Goal: Navigation & Orientation: Find specific page/section

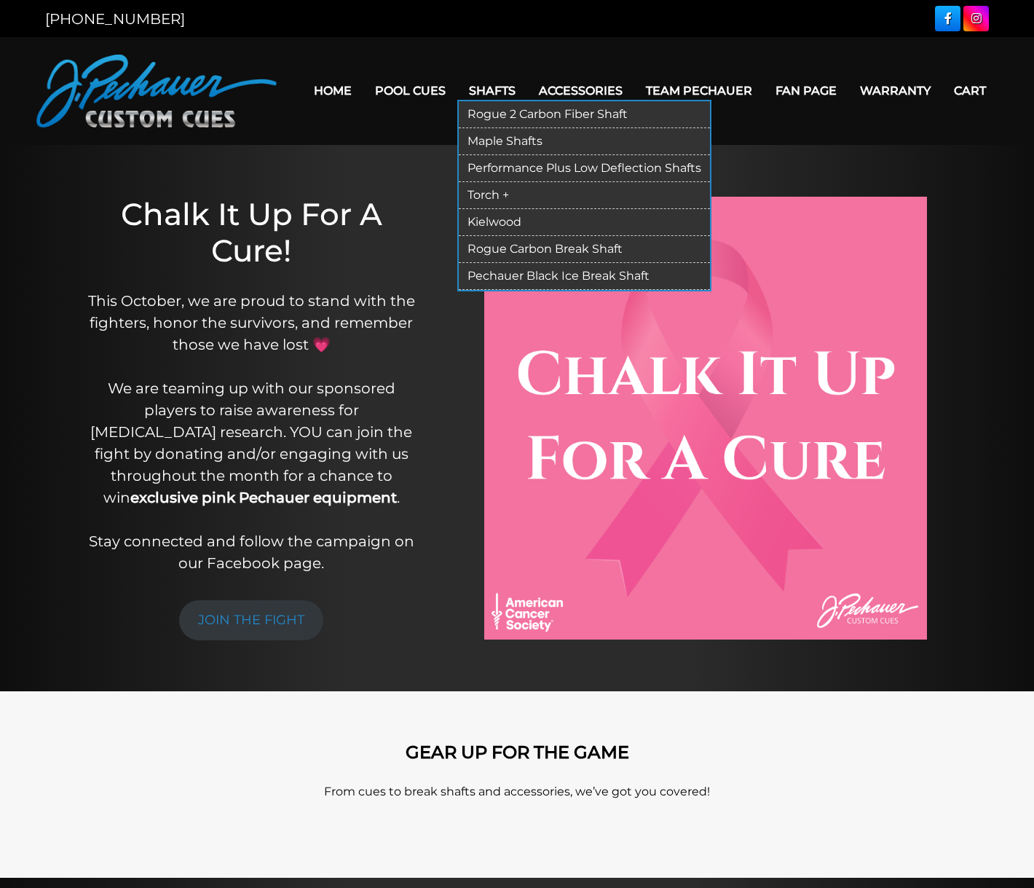
click at [493, 120] on link "Rogue 2 Carbon Fiber Shaft" at bounding box center [584, 114] width 251 height 27
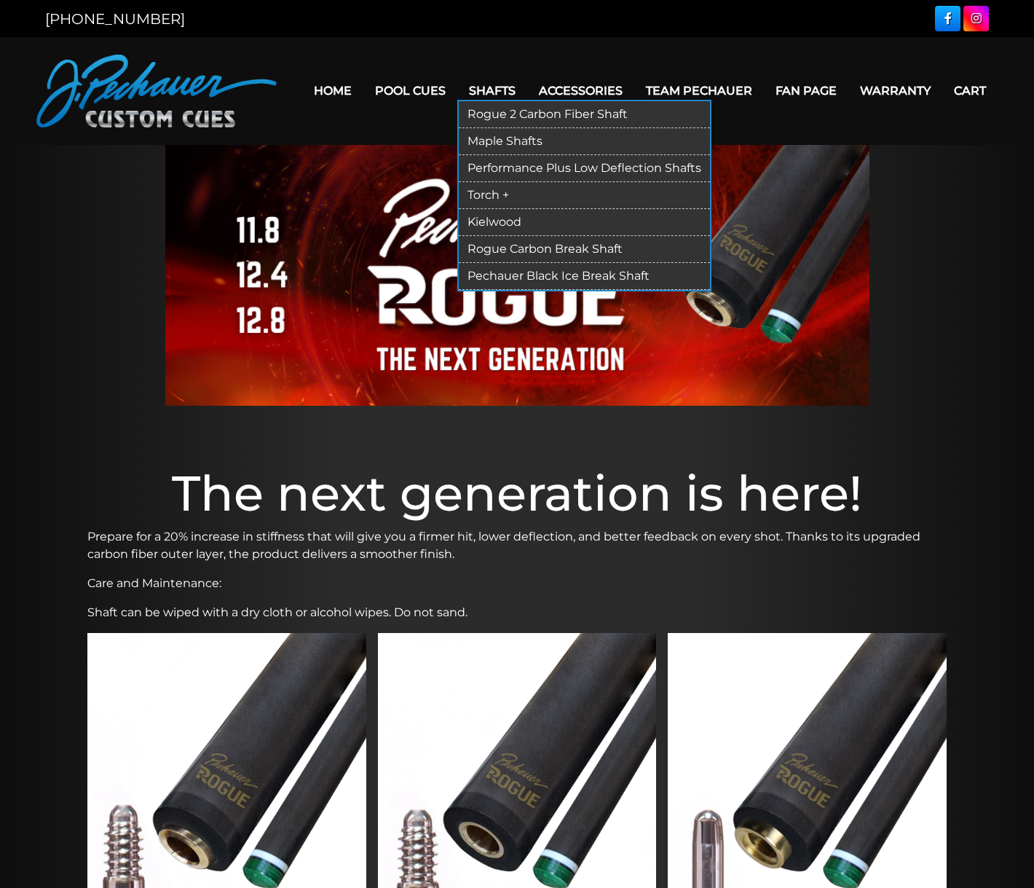
click at [519, 224] on link "Kielwood" at bounding box center [584, 222] width 251 height 27
